Goal: Check status: Check status

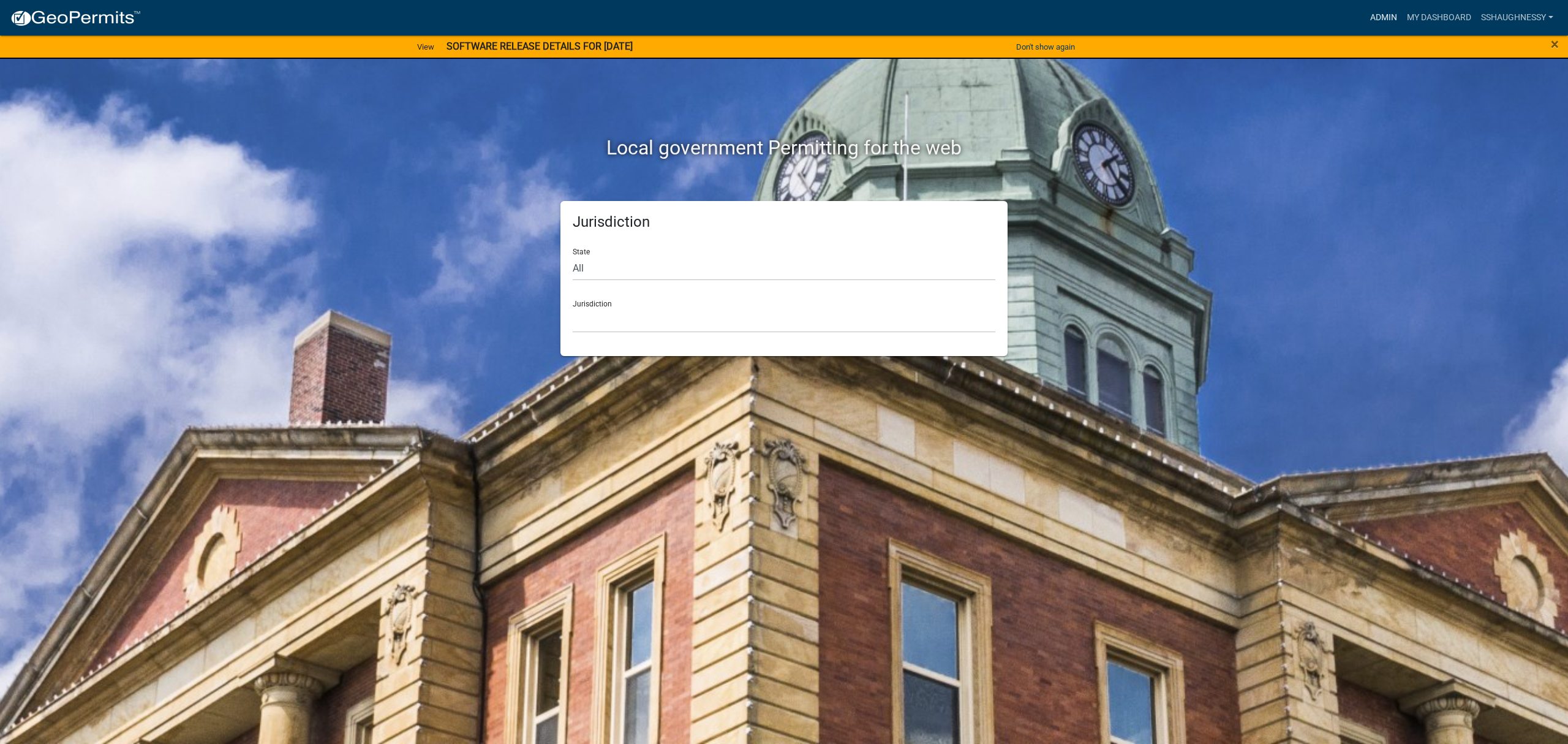
click at [1385, 8] on link "Admin" at bounding box center [1383, 17] width 37 height 23
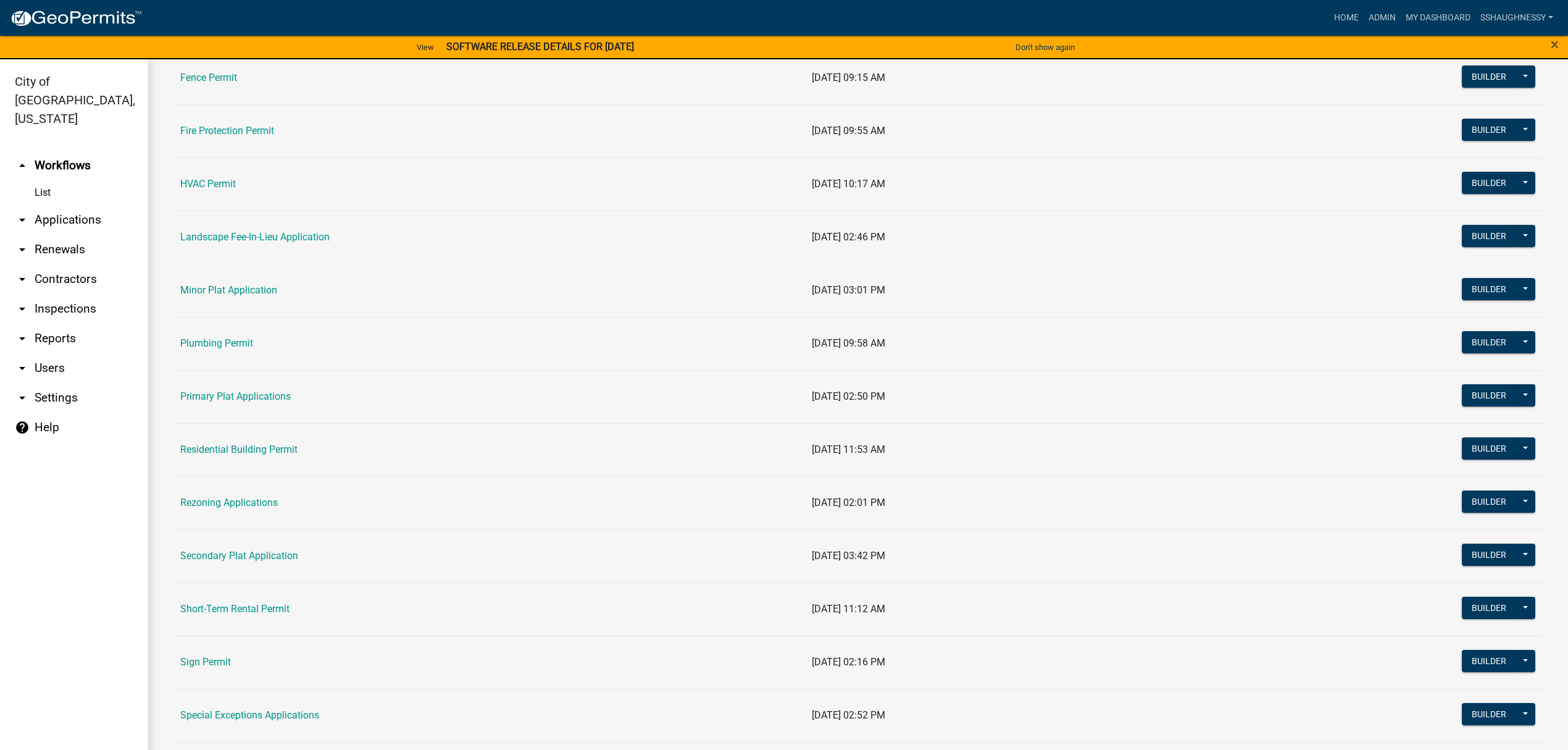
scroll to position [576, 0]
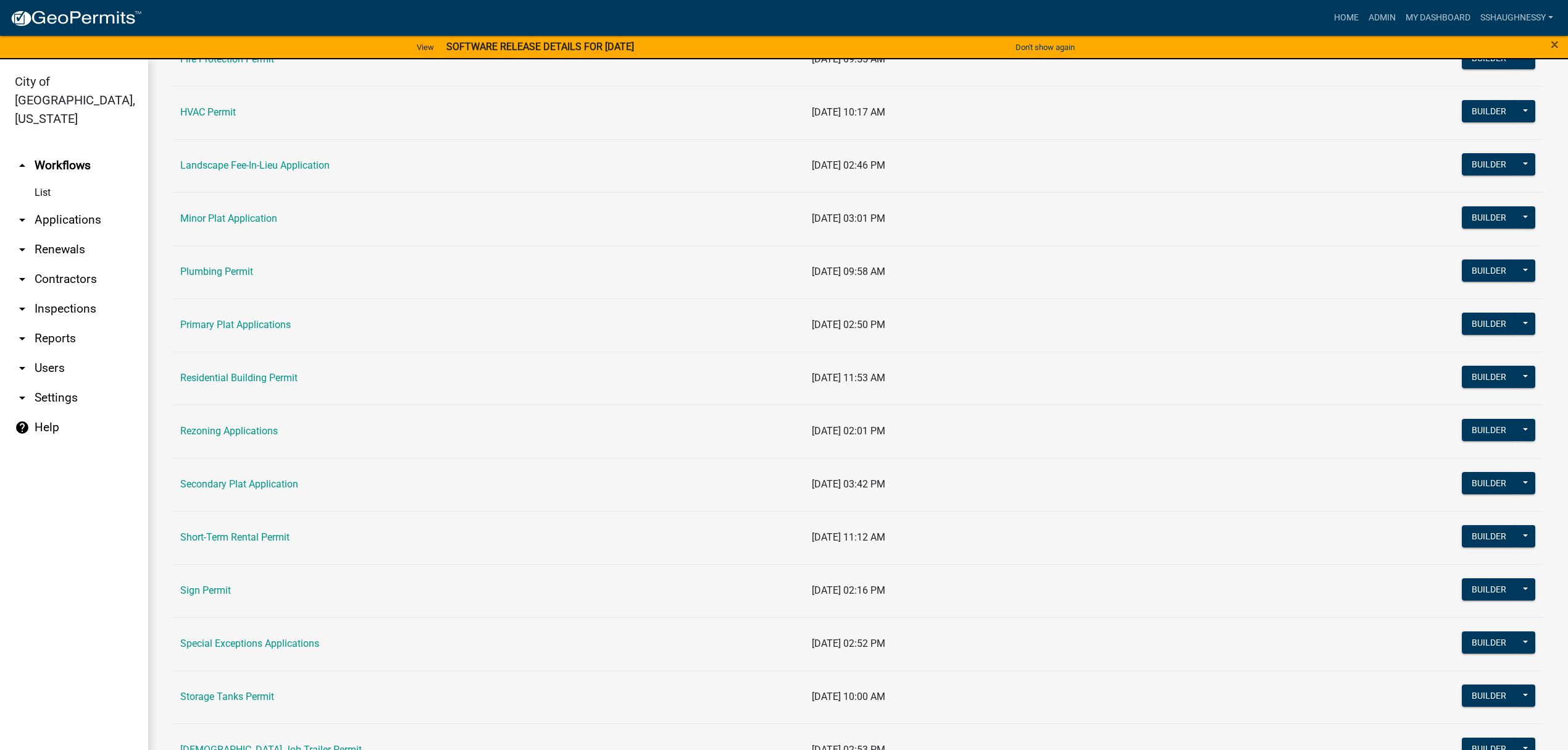
click at [215, 586] on td "Sign Permit" at bounding box center [488, 590] width 631 height 53
click at [216, 592] on link "Sign Permit" at bounding box center [205, 590] width 50 height 12
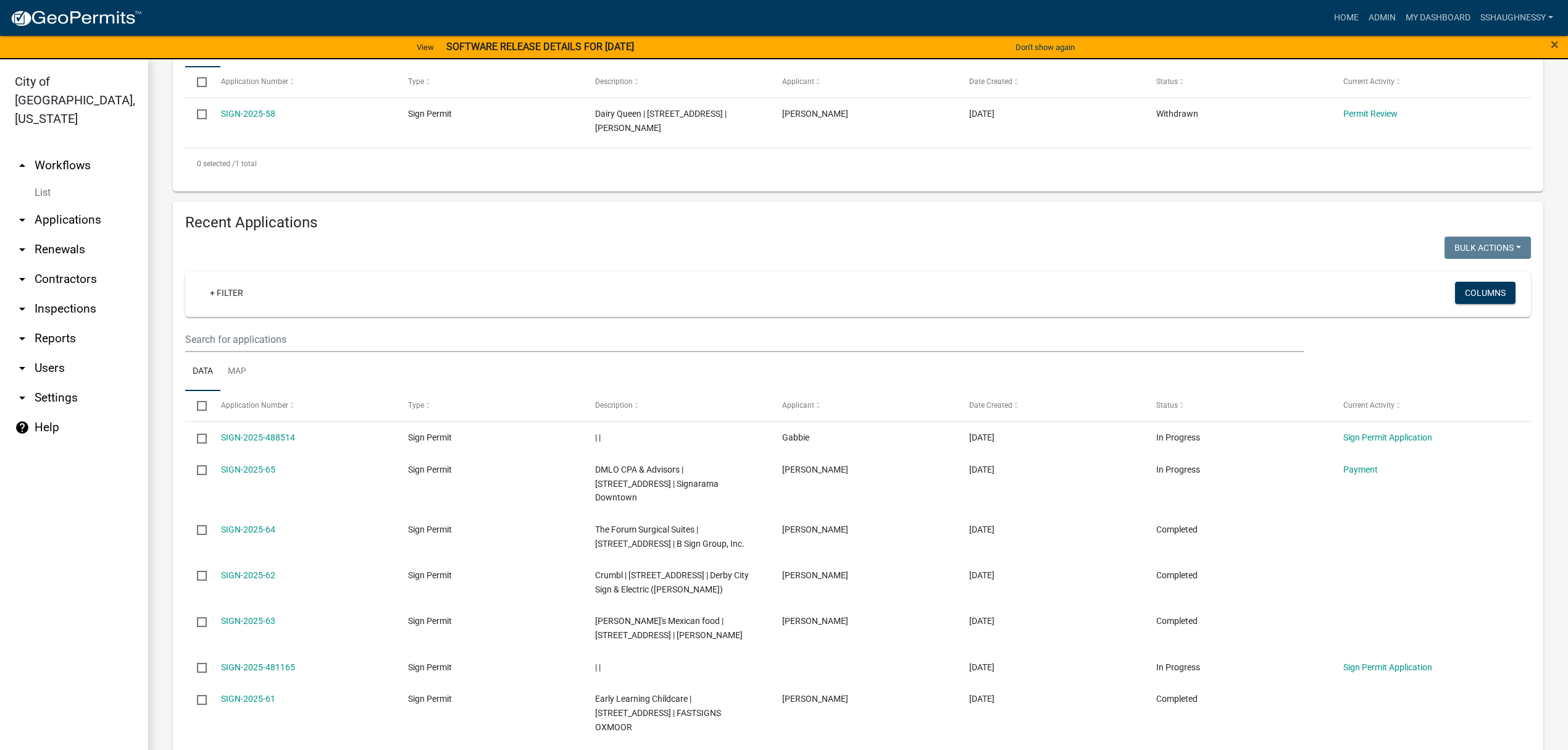
scroll to position [329, 0]
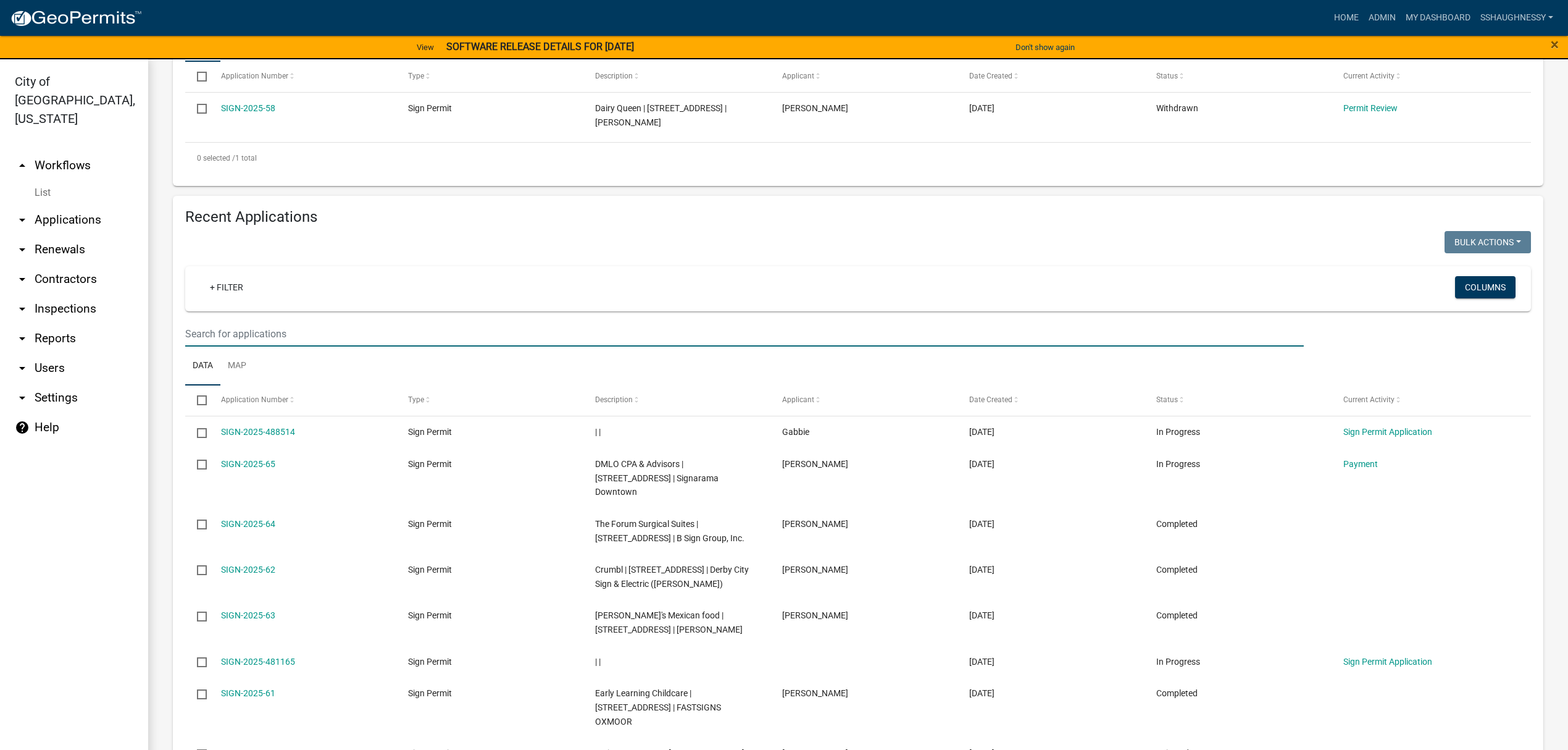
click at [502, 337] on input "text" at bounding box center [745, 333] width 1119 height 25
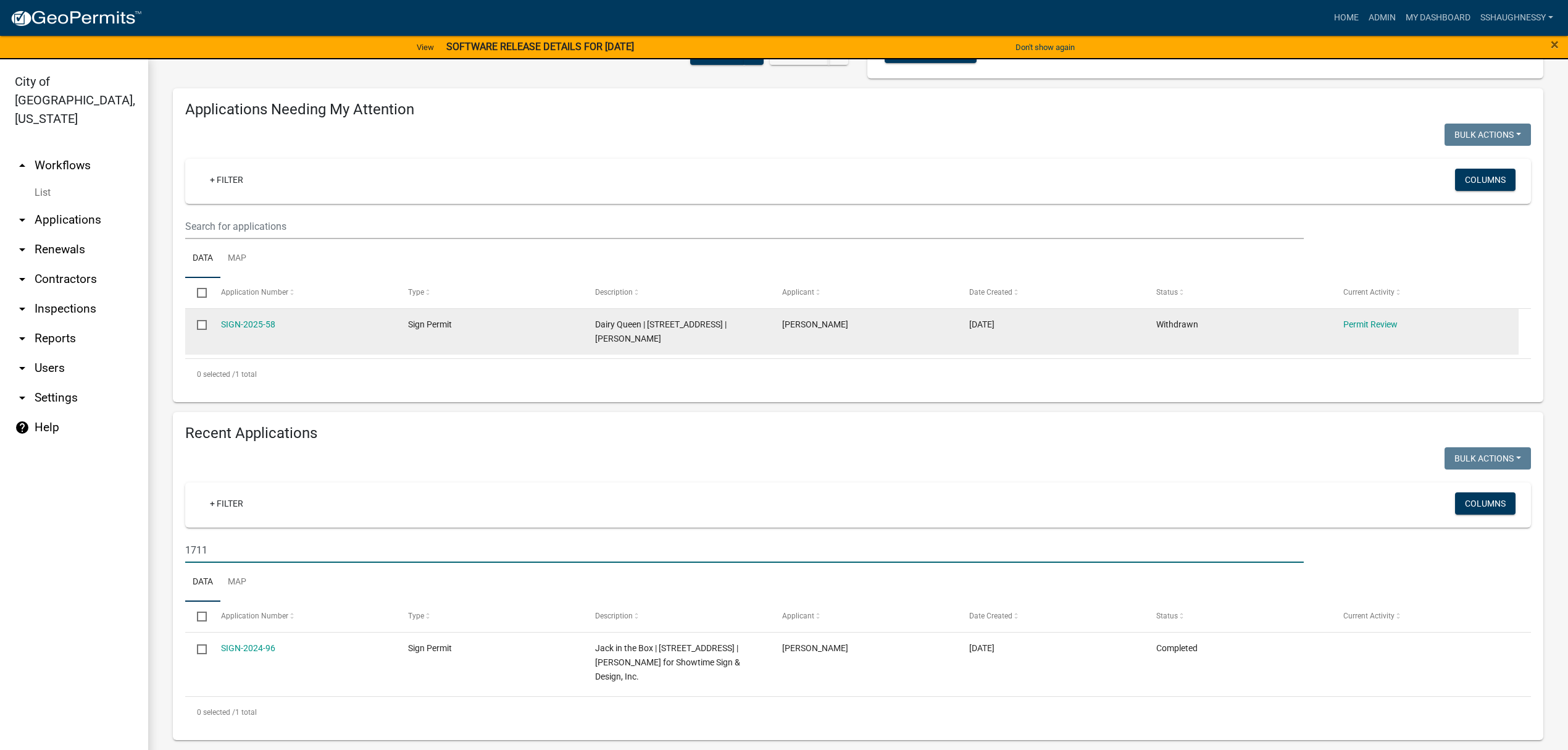
scroll to position [115, 0]
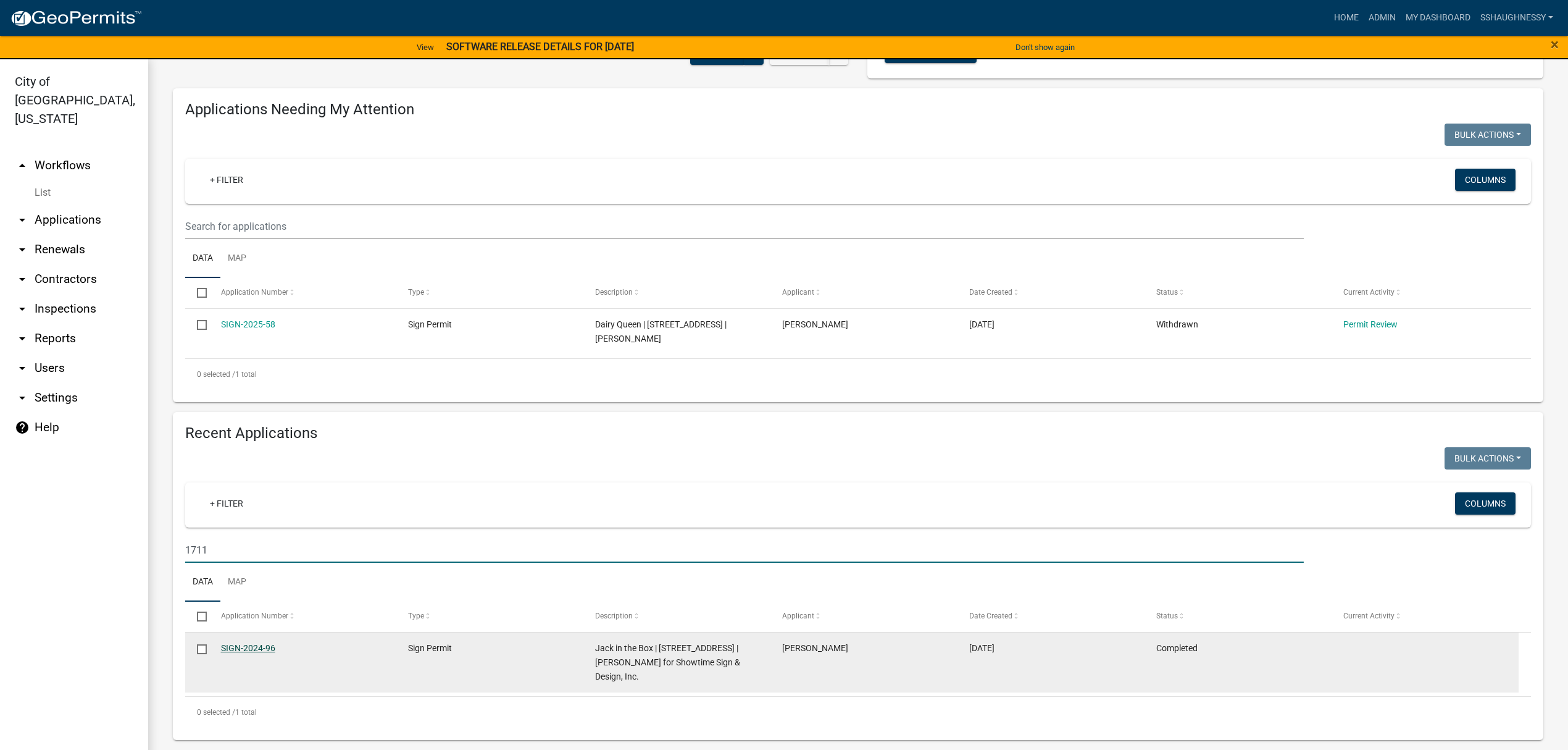
type input "1711"
click at [250, 644] on link "SIGN-2024-96" at bounding box center [248, 647] width 55 height 10
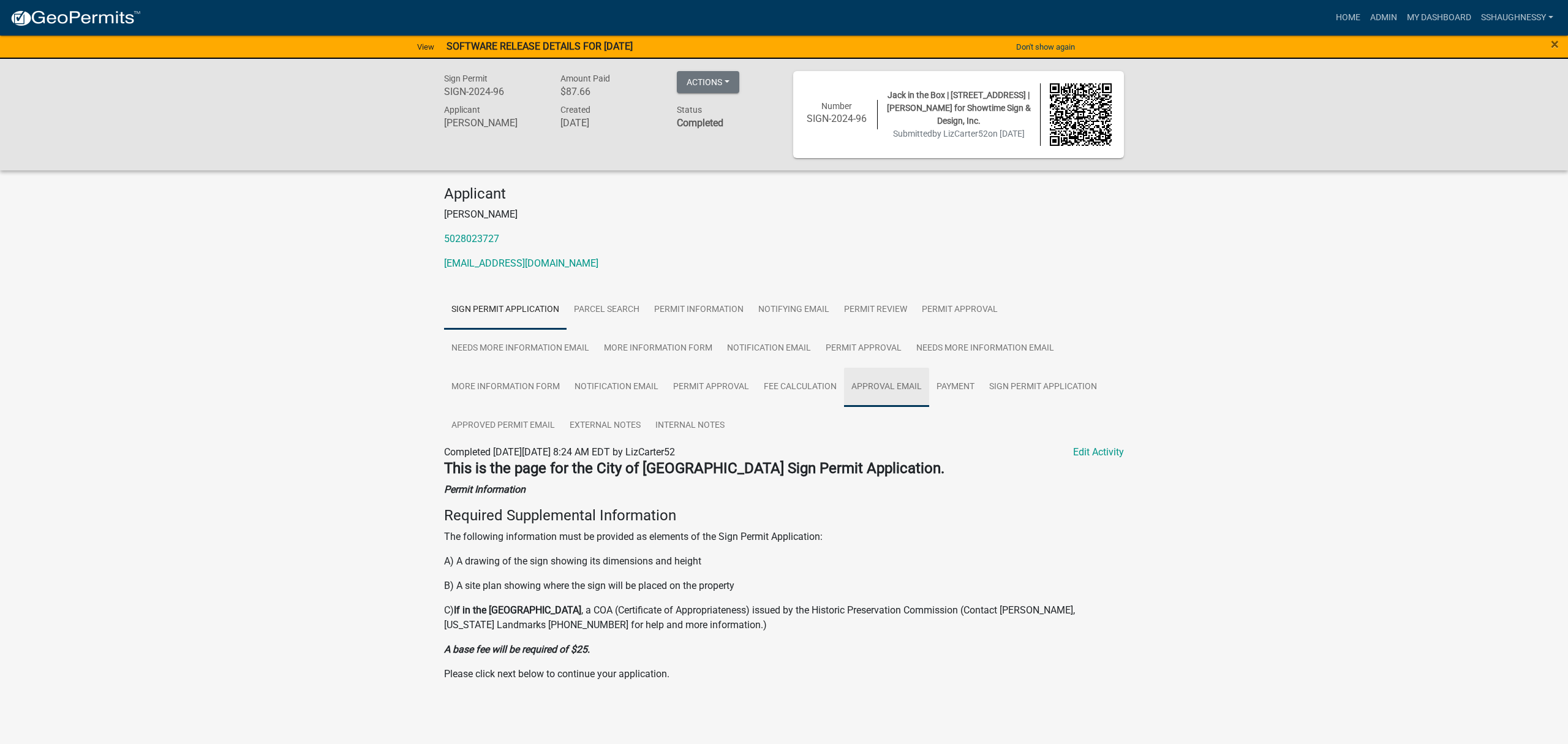
click at [849, 389] on link "Approval Email" at bounding box center [886, 387] width 85 height 40
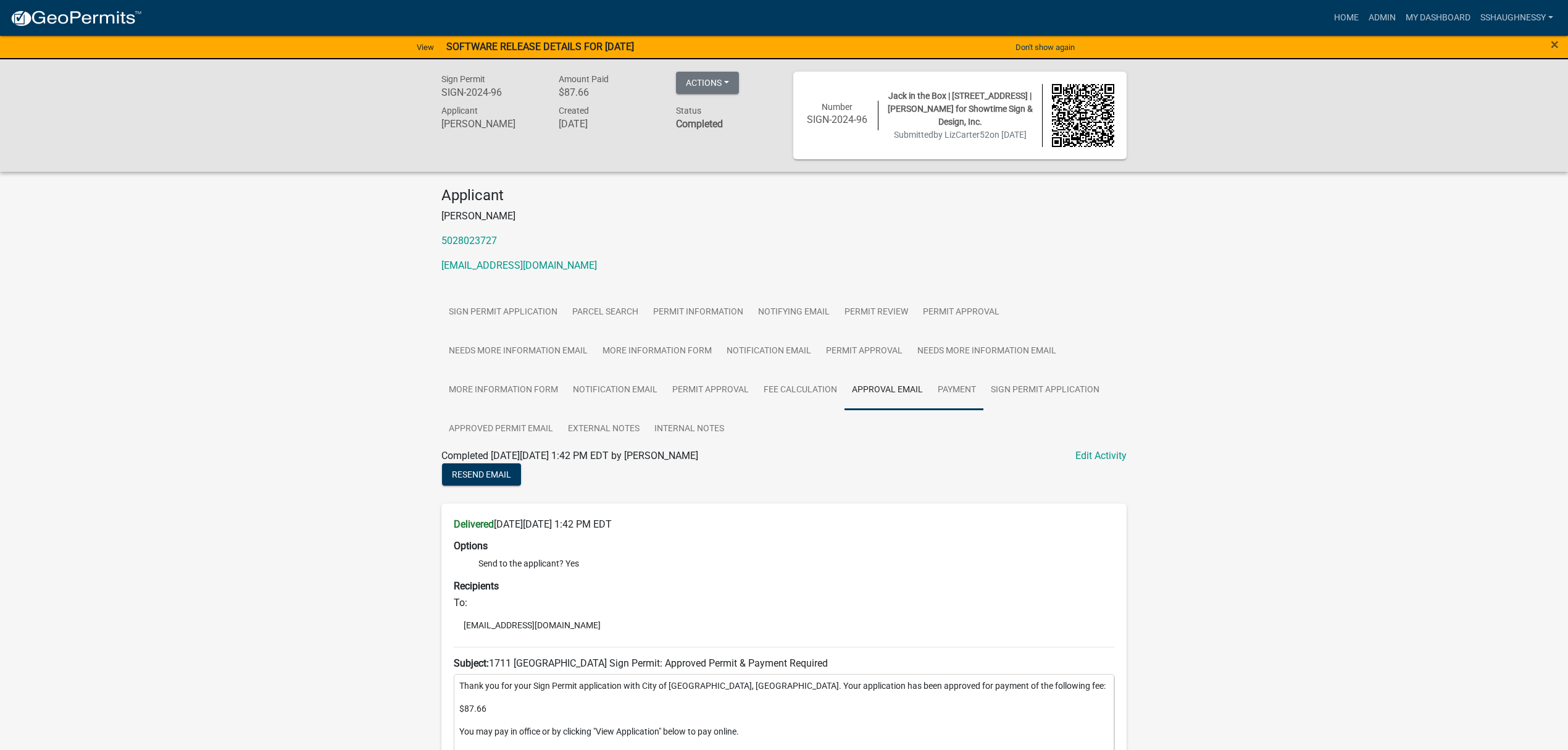
click at [941, 394] on link "Payment" at bounding box center [956, 391] width 53 height 40
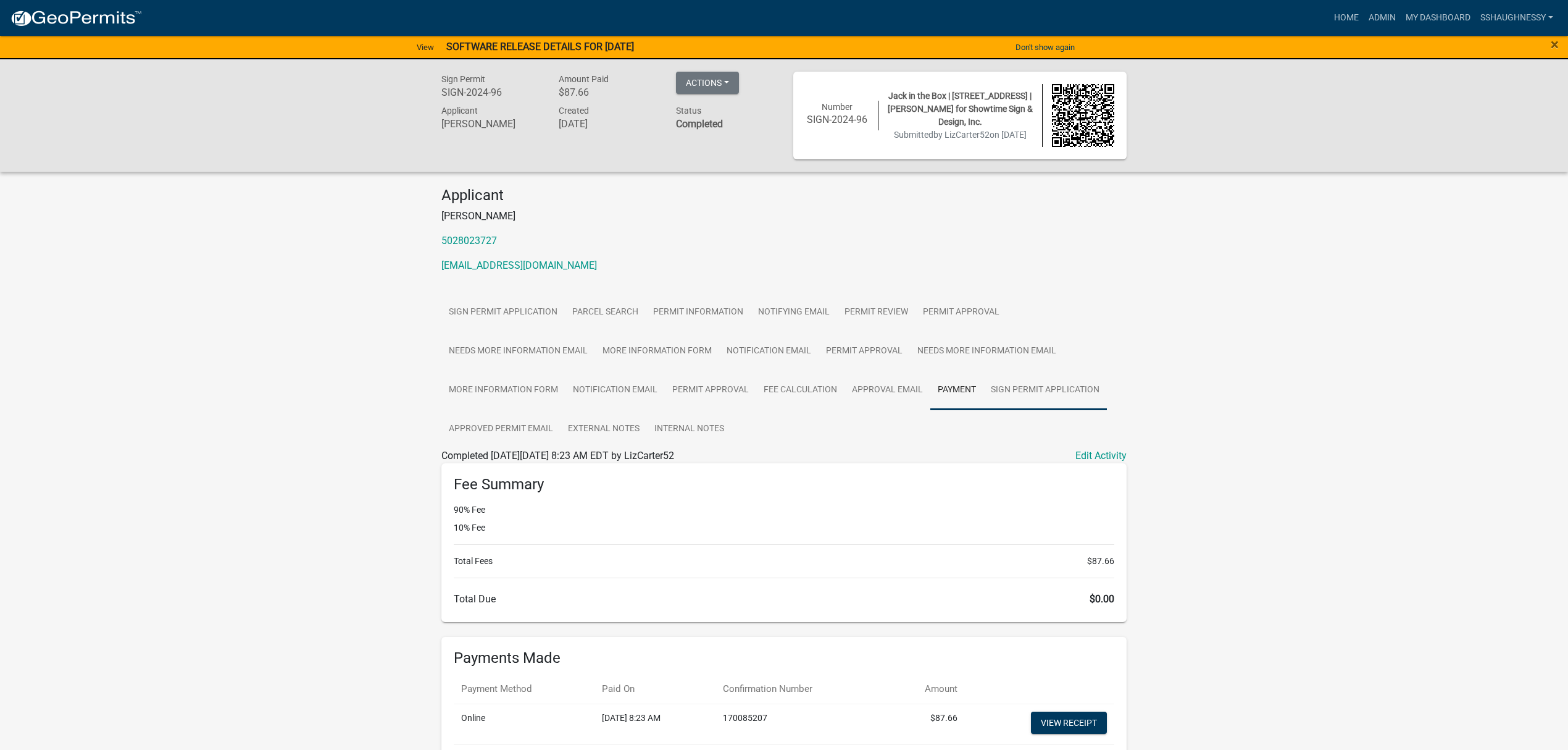
click at [1038, 384] on link "Sign Permit Application" at bounding box center [1045, 391] width 124 height 40
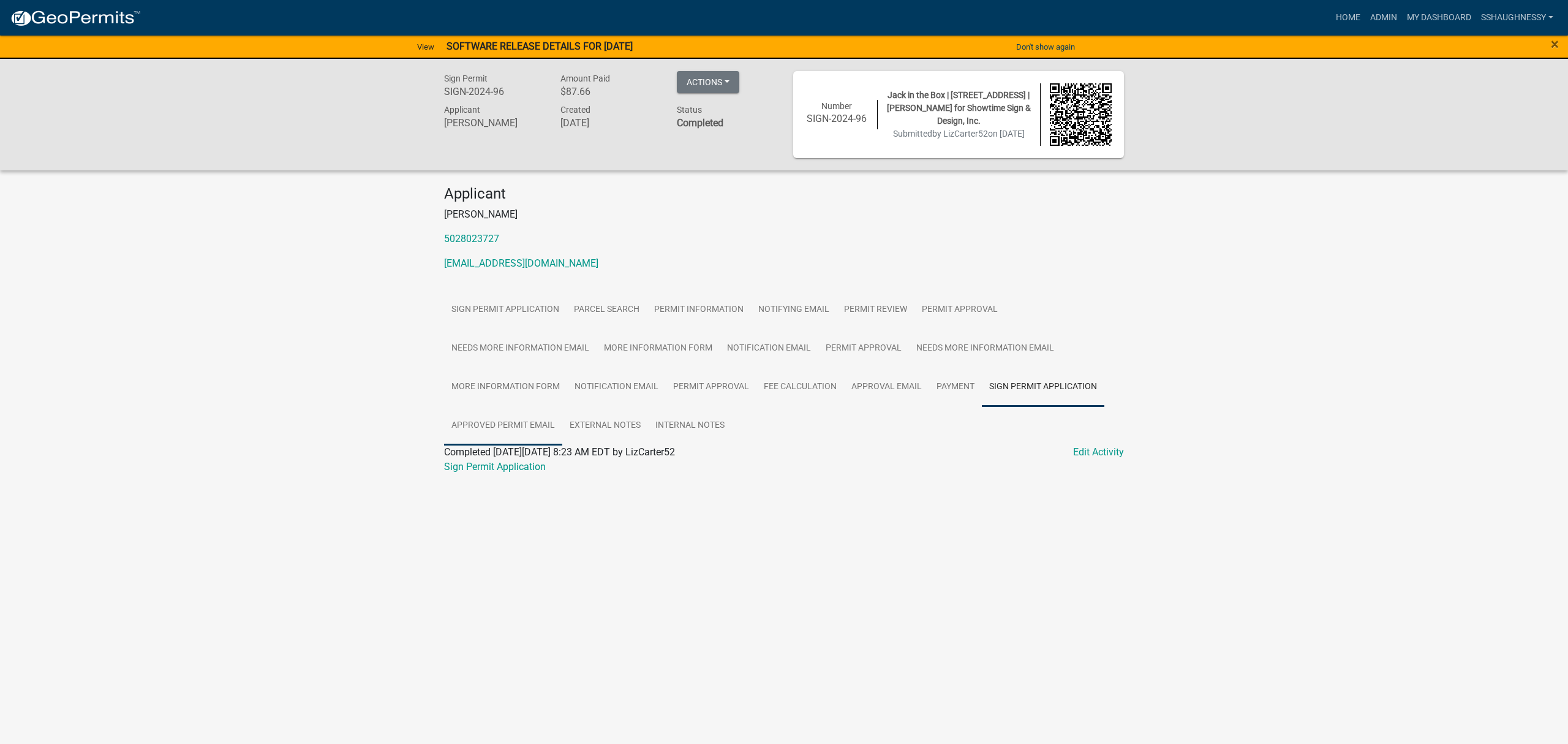
click at [525, 424] on link "Approved Permit Email" at bounding box center [503, 426] width 119 height 40
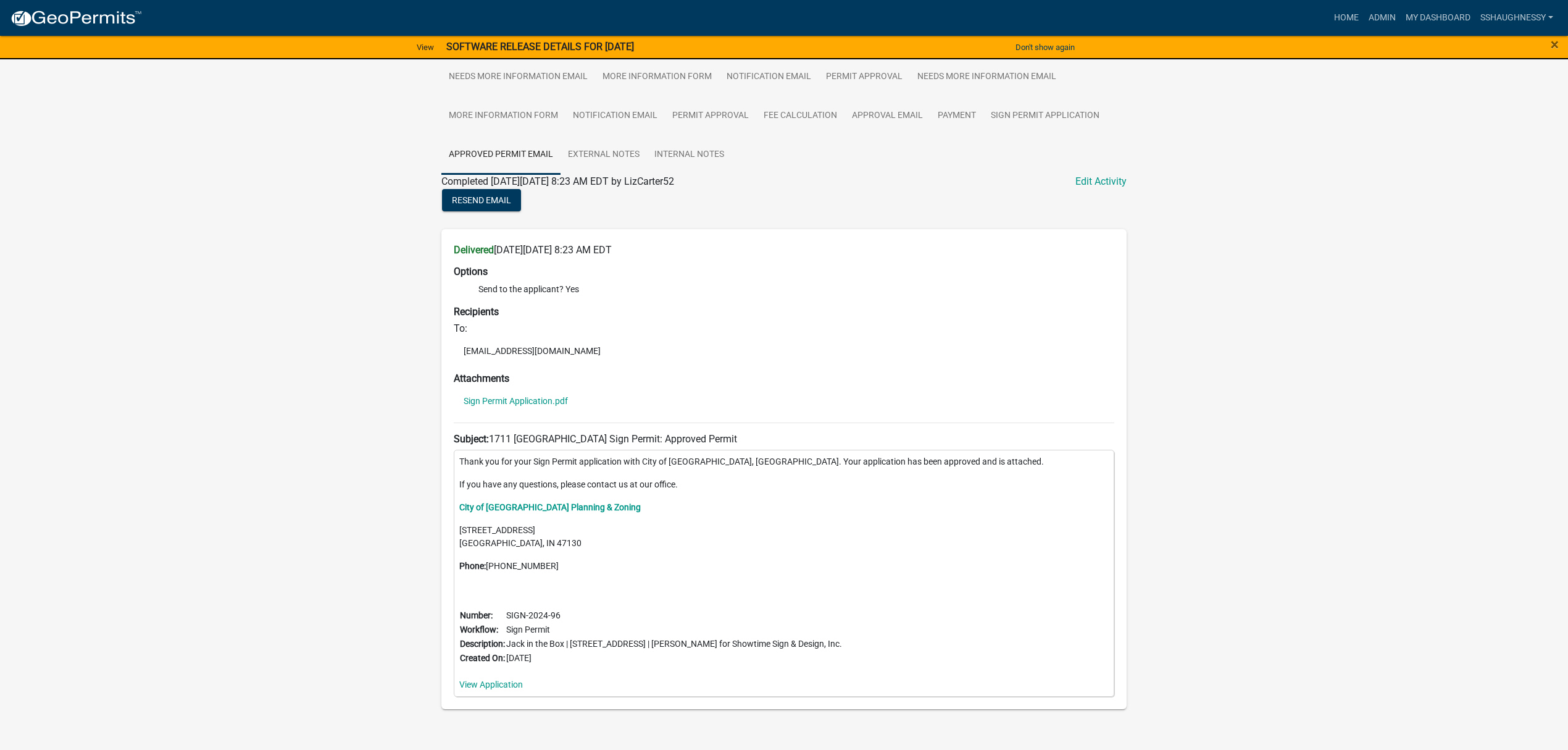
scroll to position [302, 0]
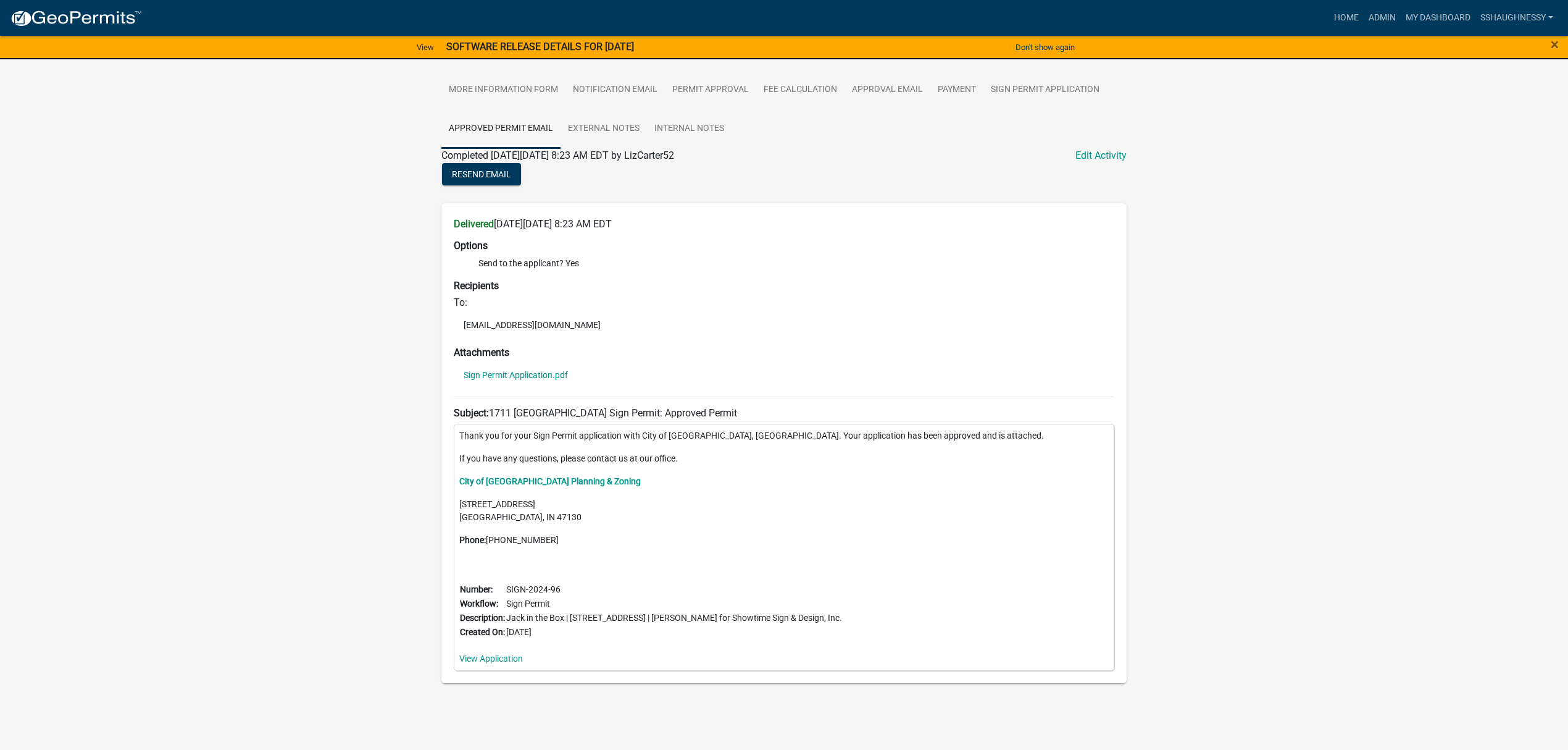
click at [494, 366] on li "Sign Permit Application.pdf" at bounding box center [784, 374] width 661 height 18
click at [495, 371] on link "Sign Permit Application.pdf" at bounding box center [515, 375] width 104 height 9
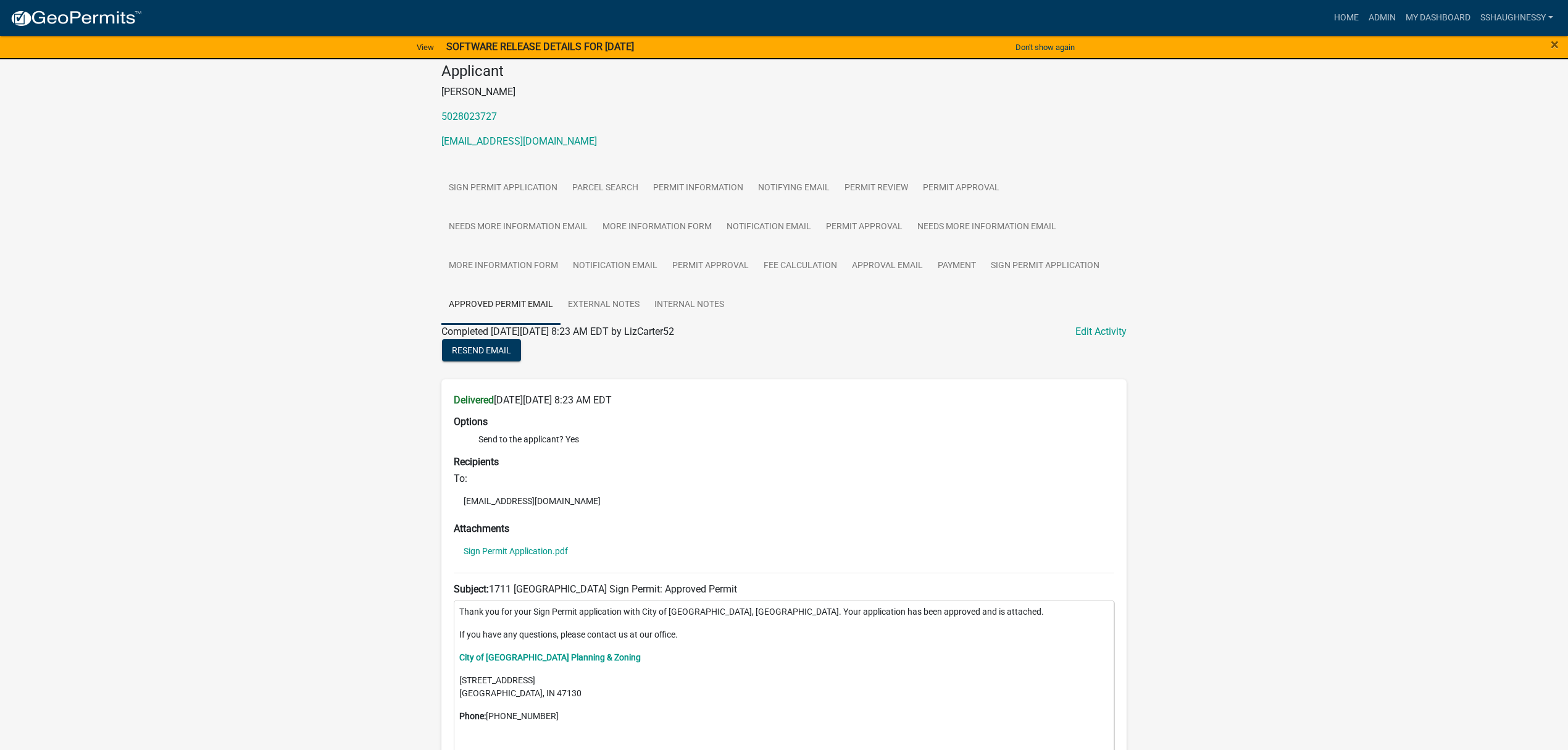
scroll to position [0, 0]
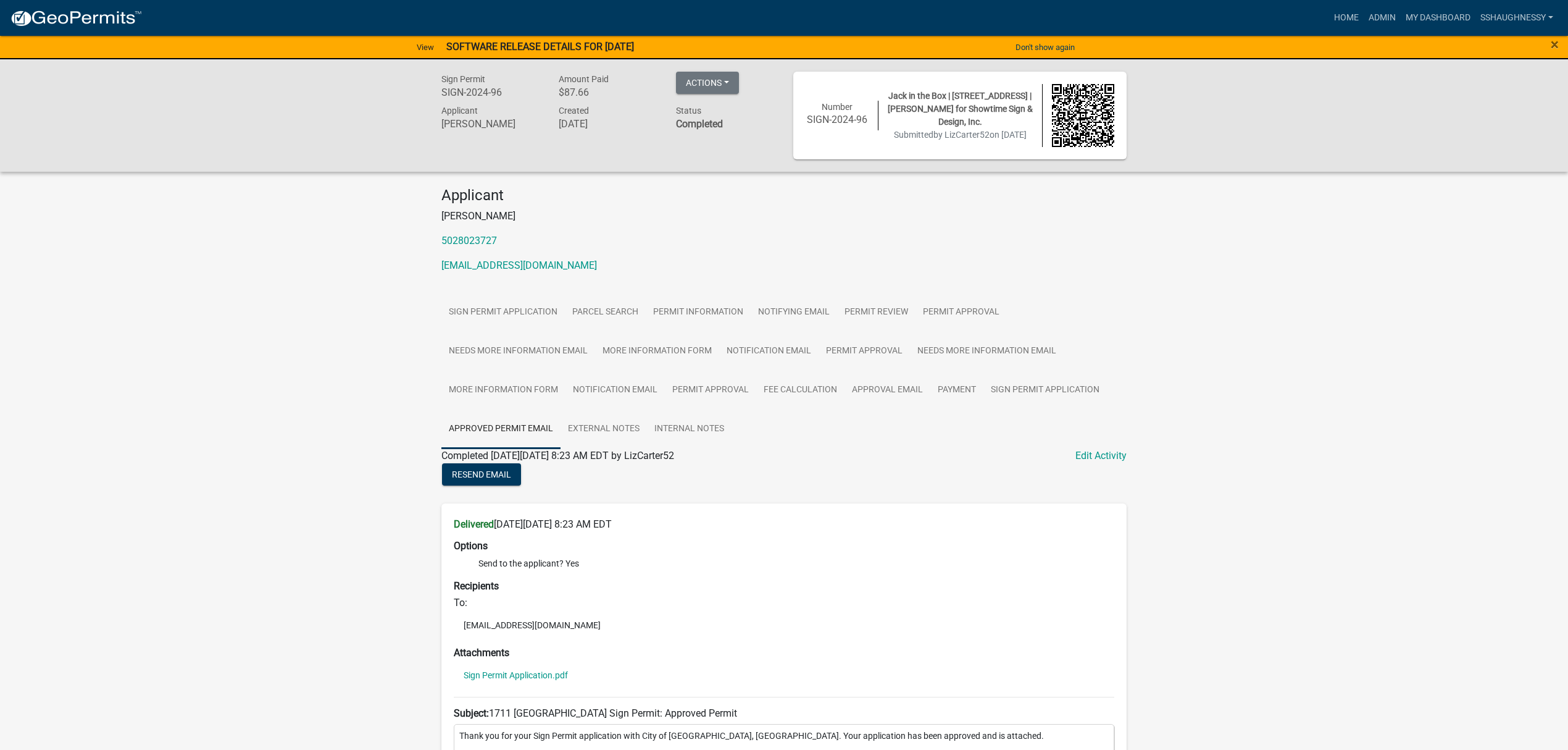
click at [84, 15] on img at bounding box center [75, 18] width 132 height 18
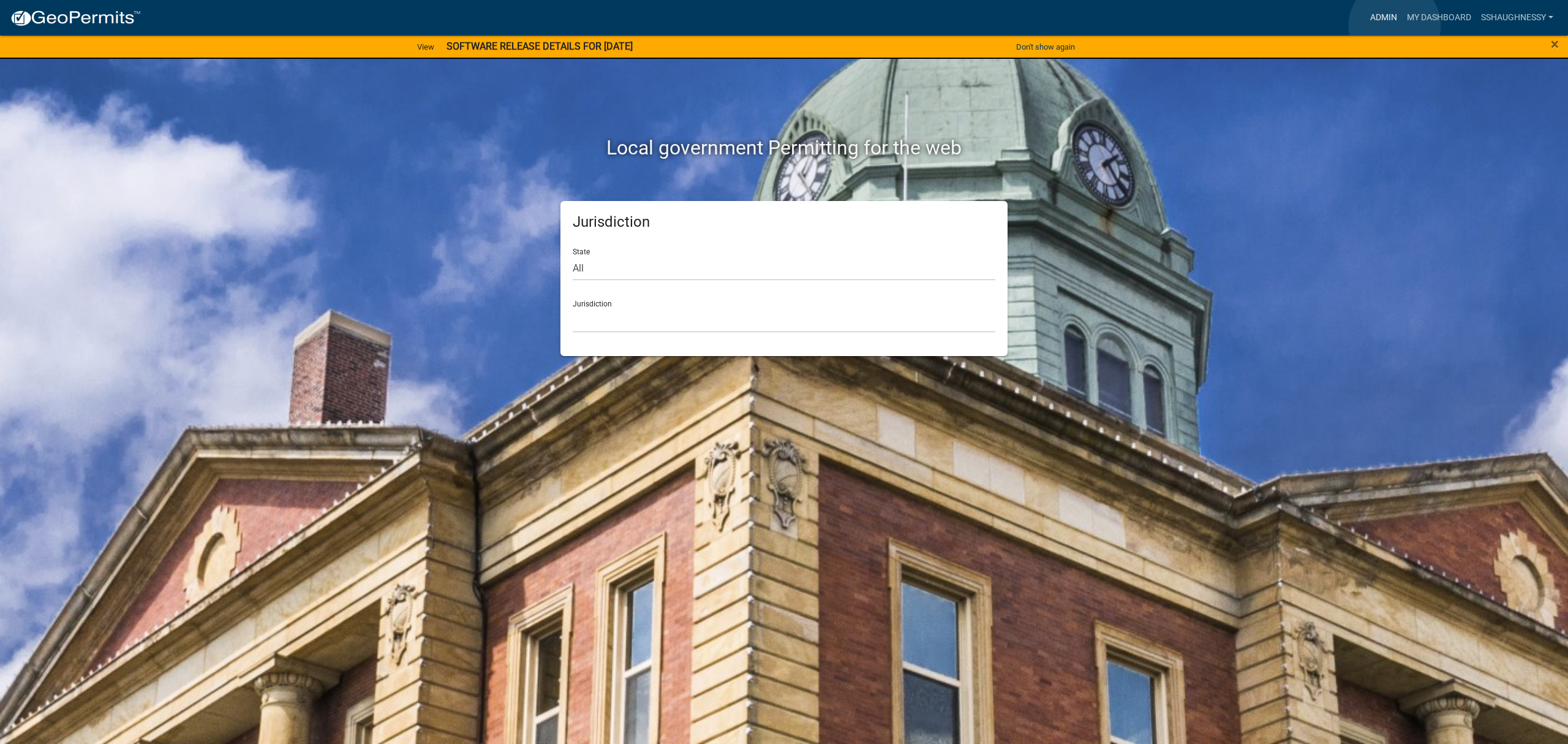
click at [1394, 26] on link "Admin" at bounding box center [1383, 17] width 37 height 23
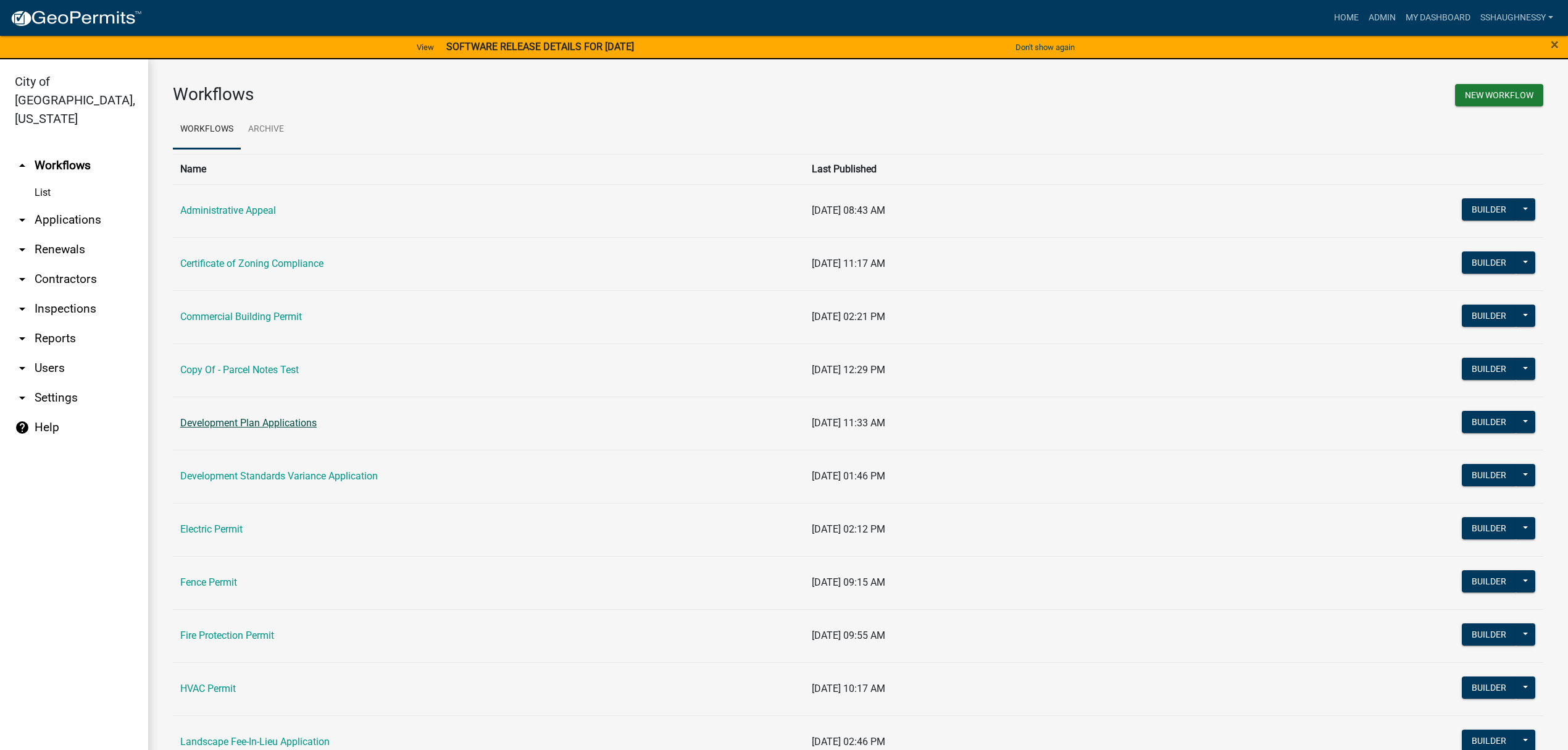
click at [307, 429] on link "Development Plan Applications" at bounding box center [248, 423] width 137 height 12
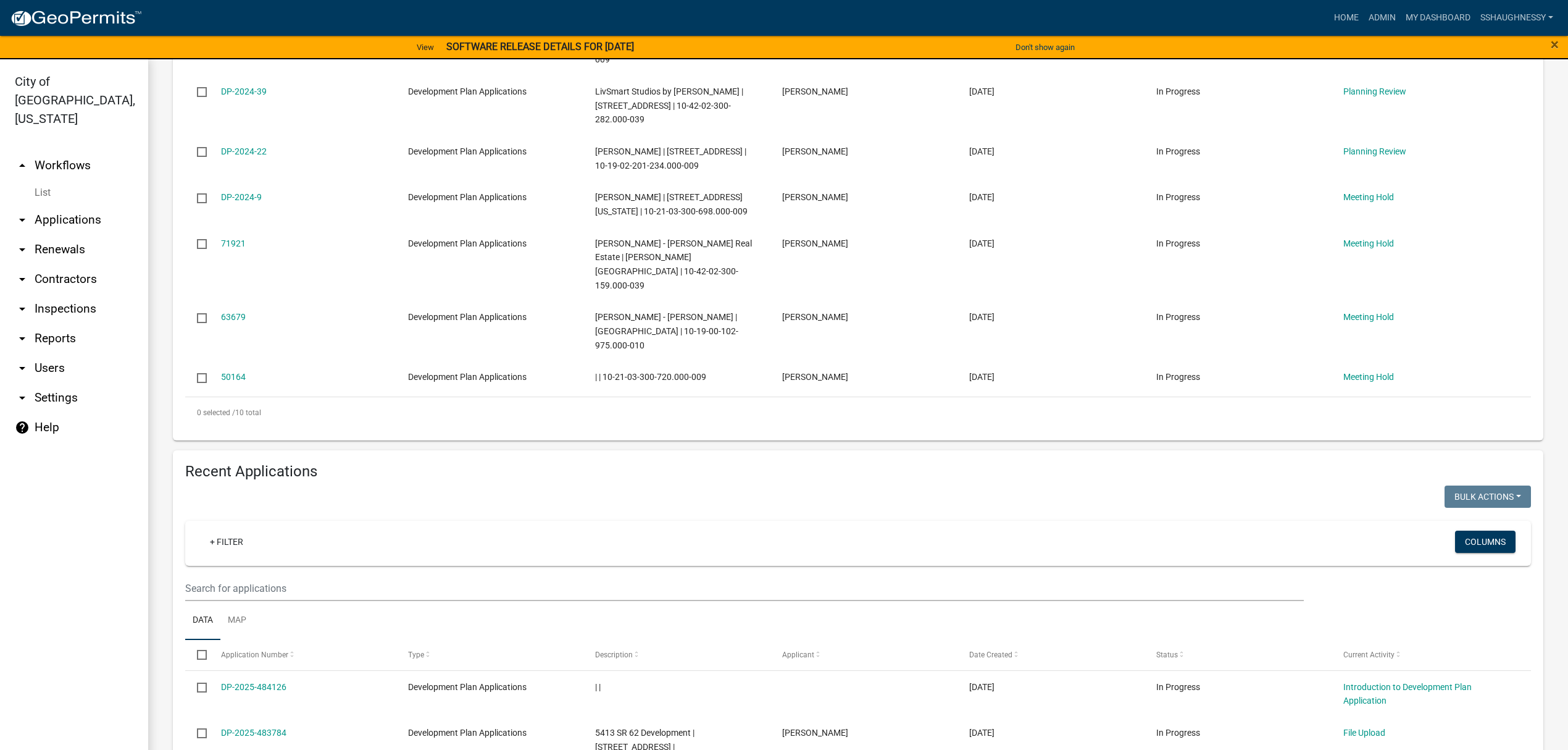
scroll to position [823, 0]
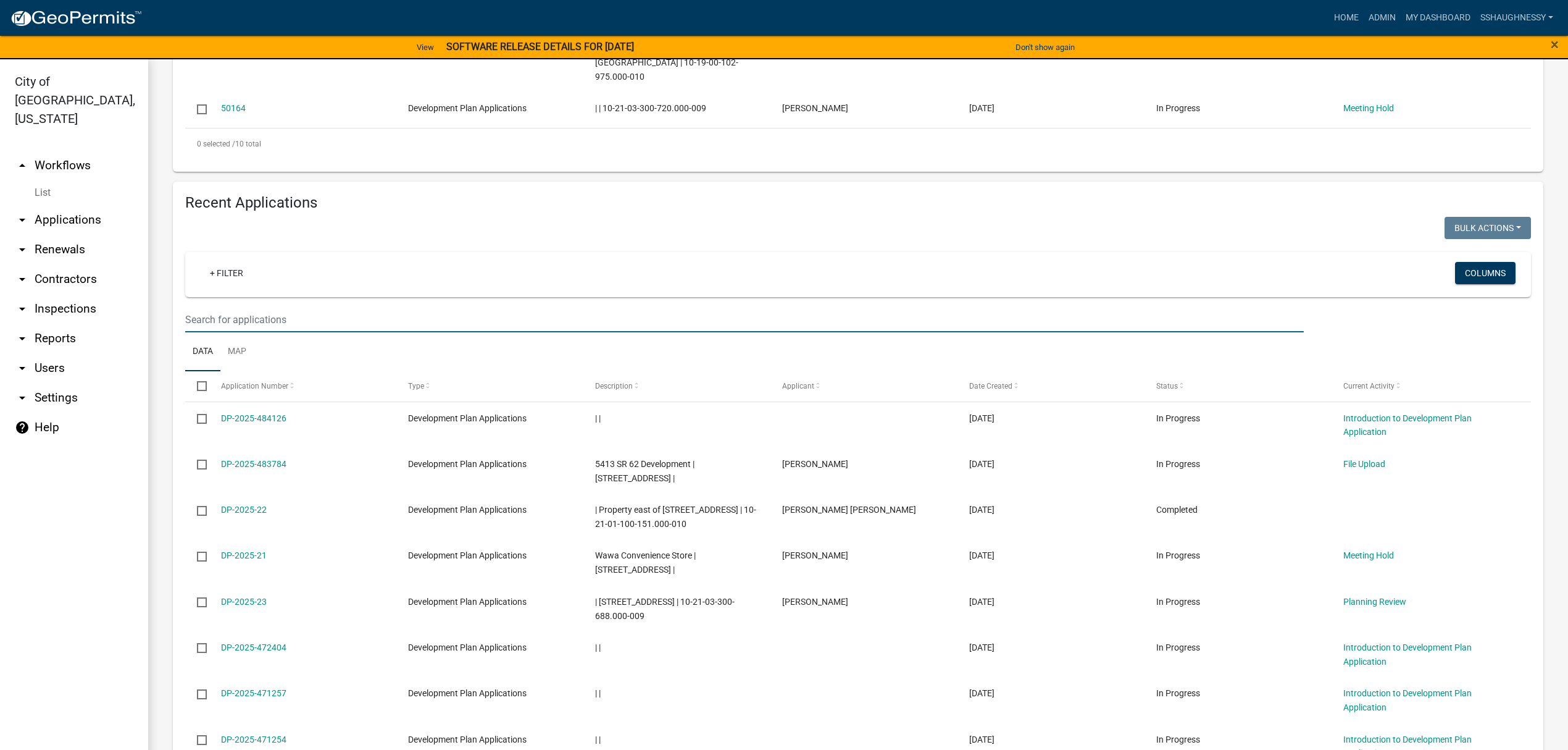
click at [411, 333] on input "text" at bounding box center [745, 319] width 1119 height 25
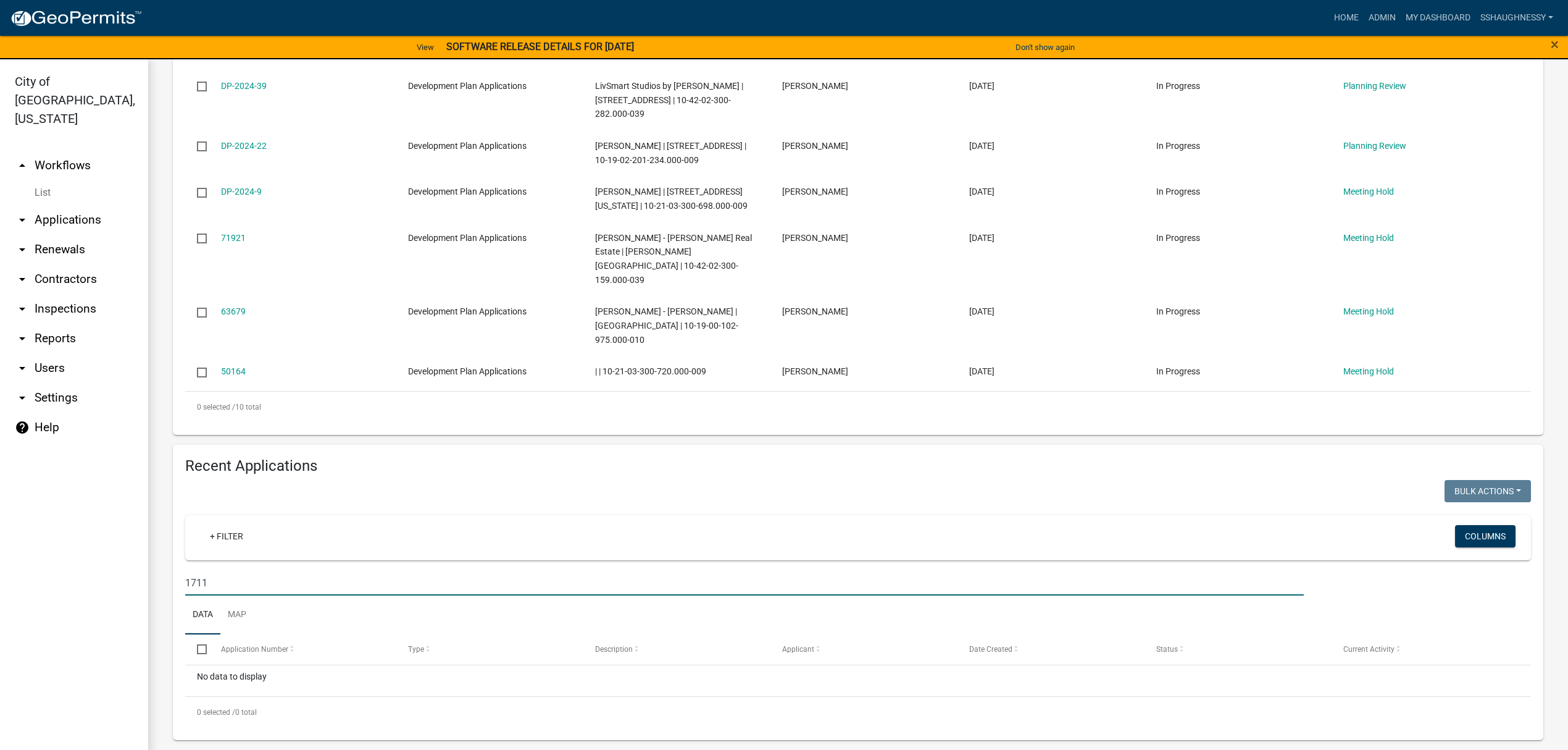
scroll to position [573, 0]
click at [344, 579] on input "1711" at bounding box center [745, 582] width 1119 height 25
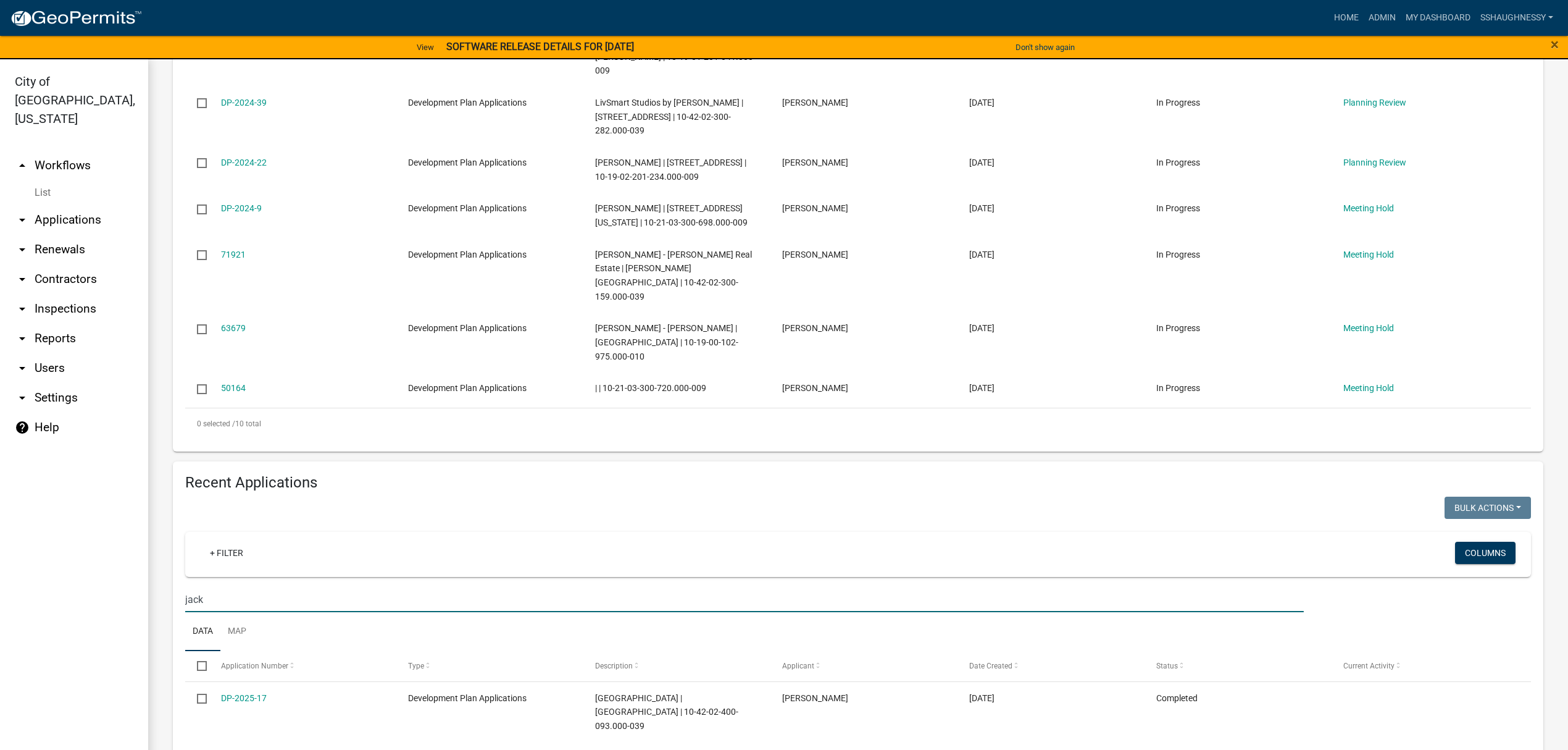
scroll to position [759, 0]
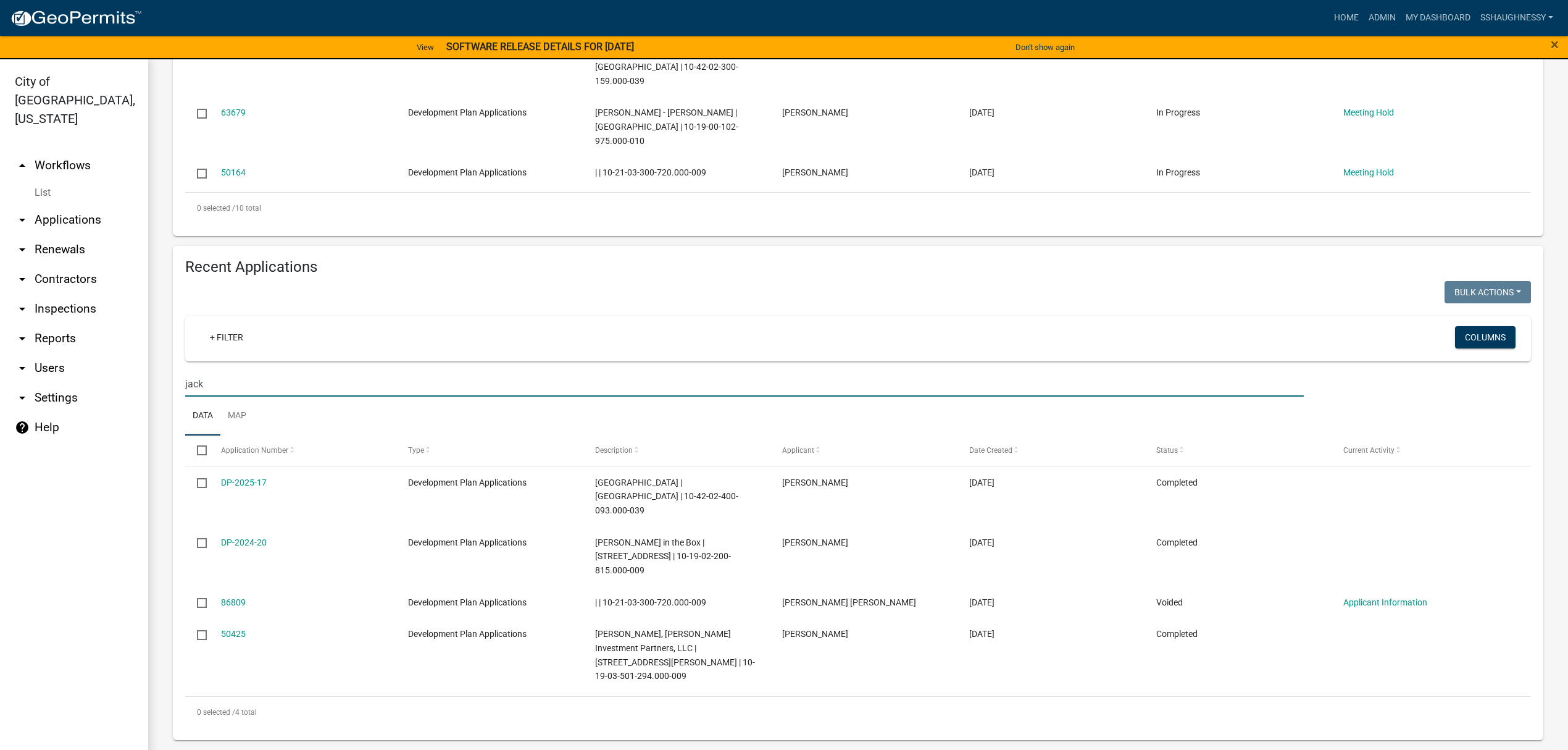
type input "jack"
